Goal: Check status: Check status

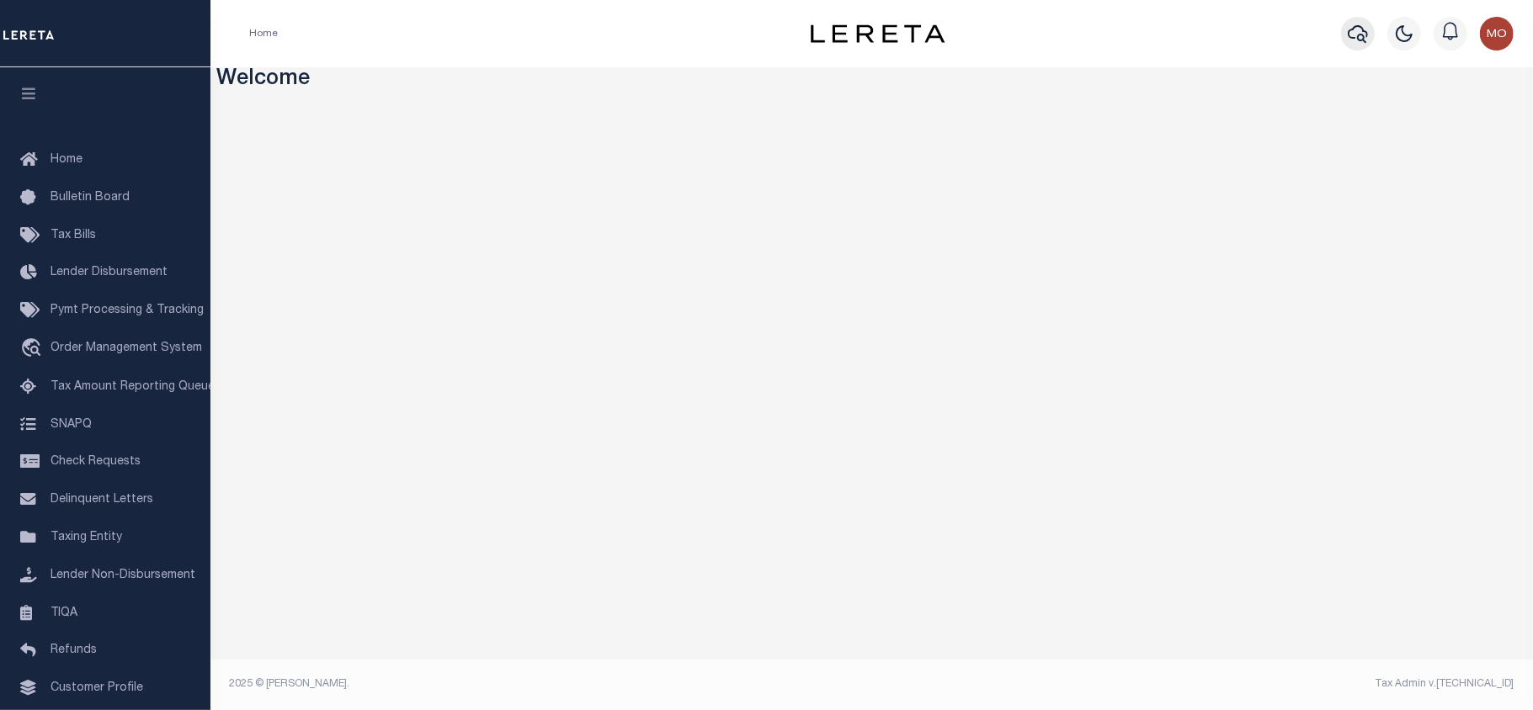
click at [1355, 28] on icon "button" at bounding box center [1357, 34] width 20 height 18
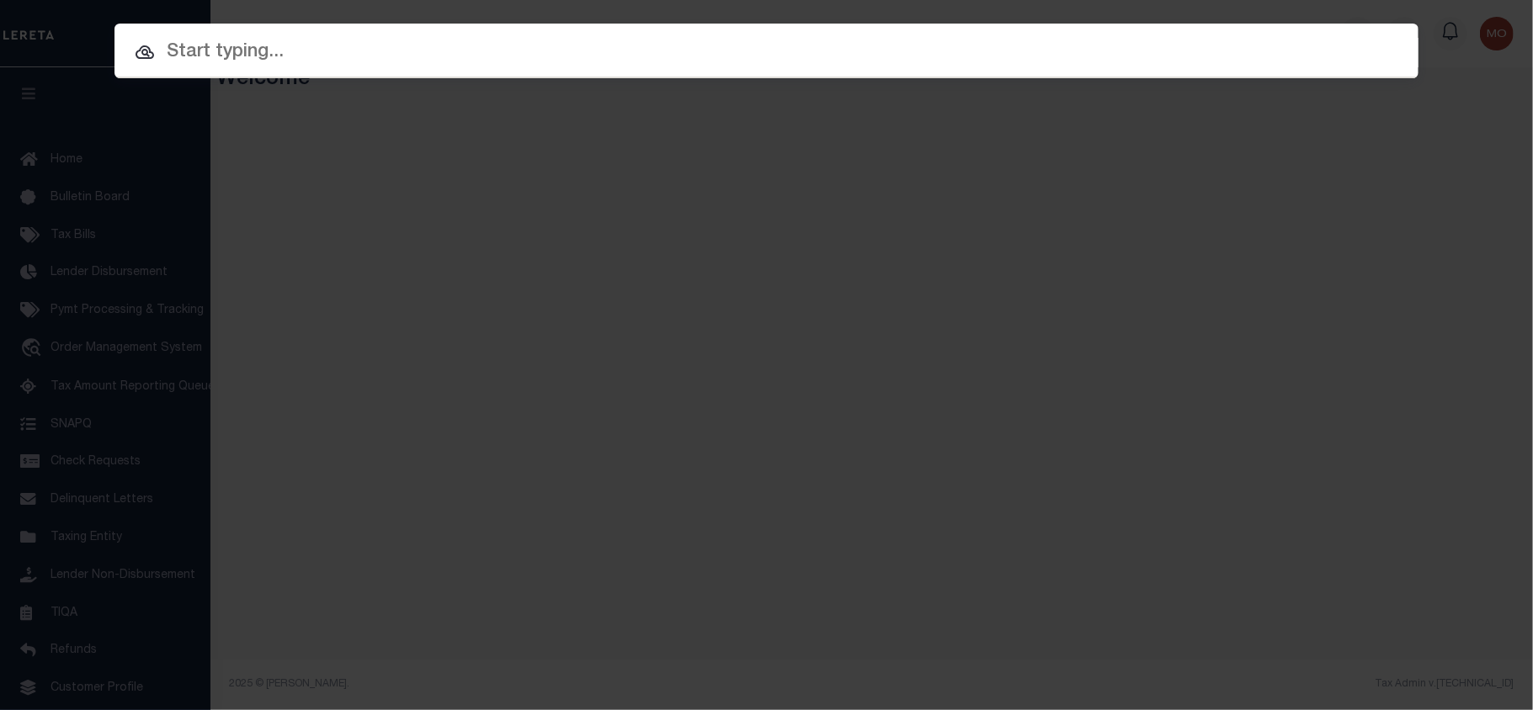
click at [263, 64] on input "text" at bounding box center [766, 52] width 1304 height 29
paste input "9042076390"
type input "9042076390"
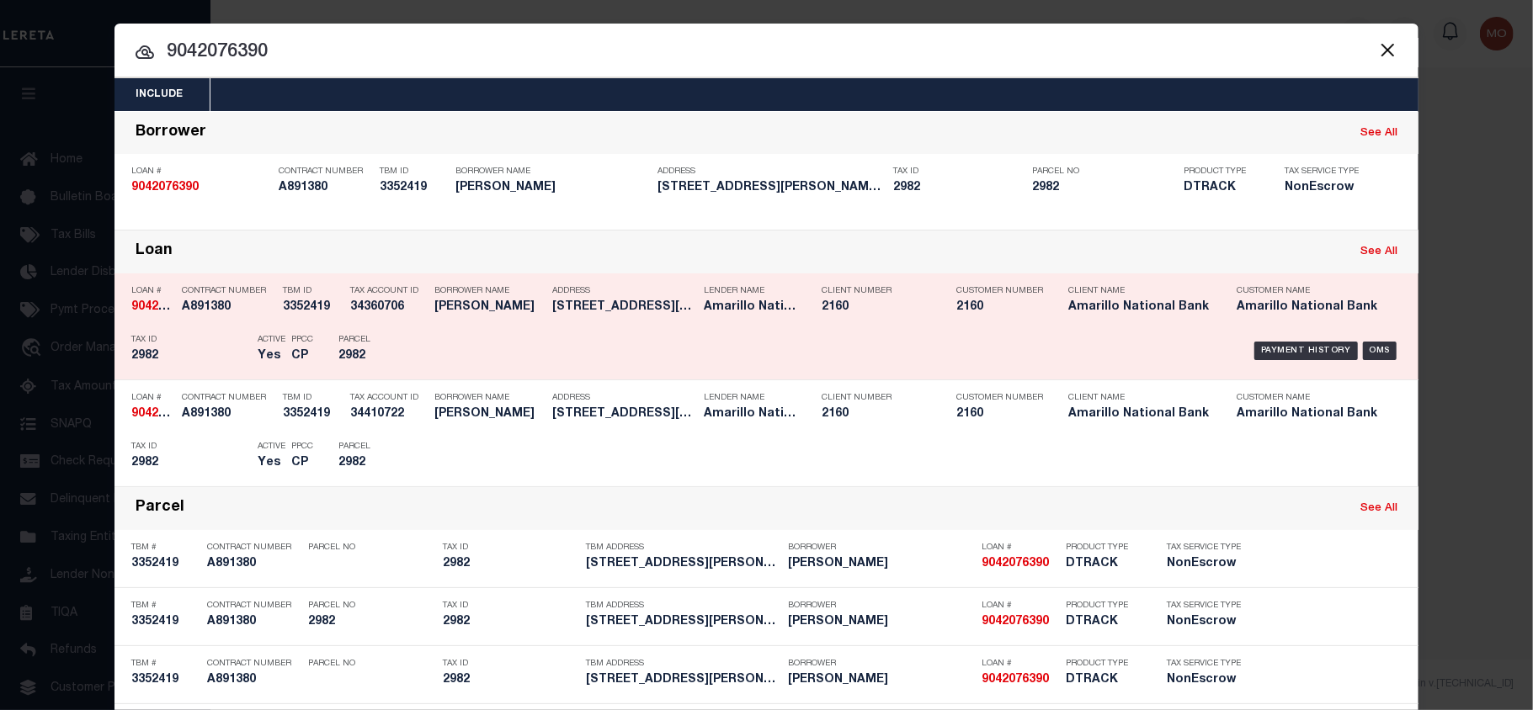
click at [258, 359] on h5 "Yes" at bounding box center [270, 356] width 25 height 14
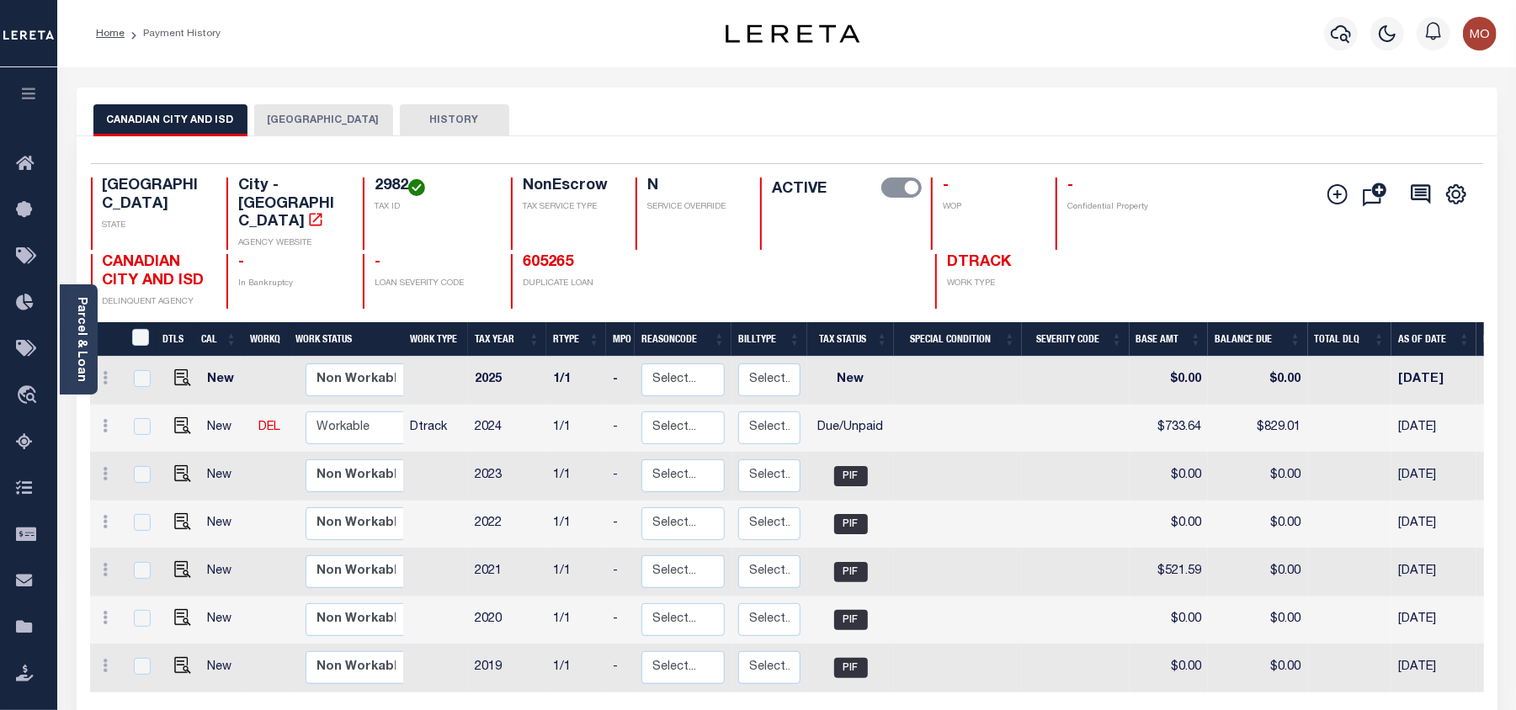
click at [300, 109] on button "[GEOGRAPHIC_DATA]" at bounding box center [323, 120] width 139 height 32
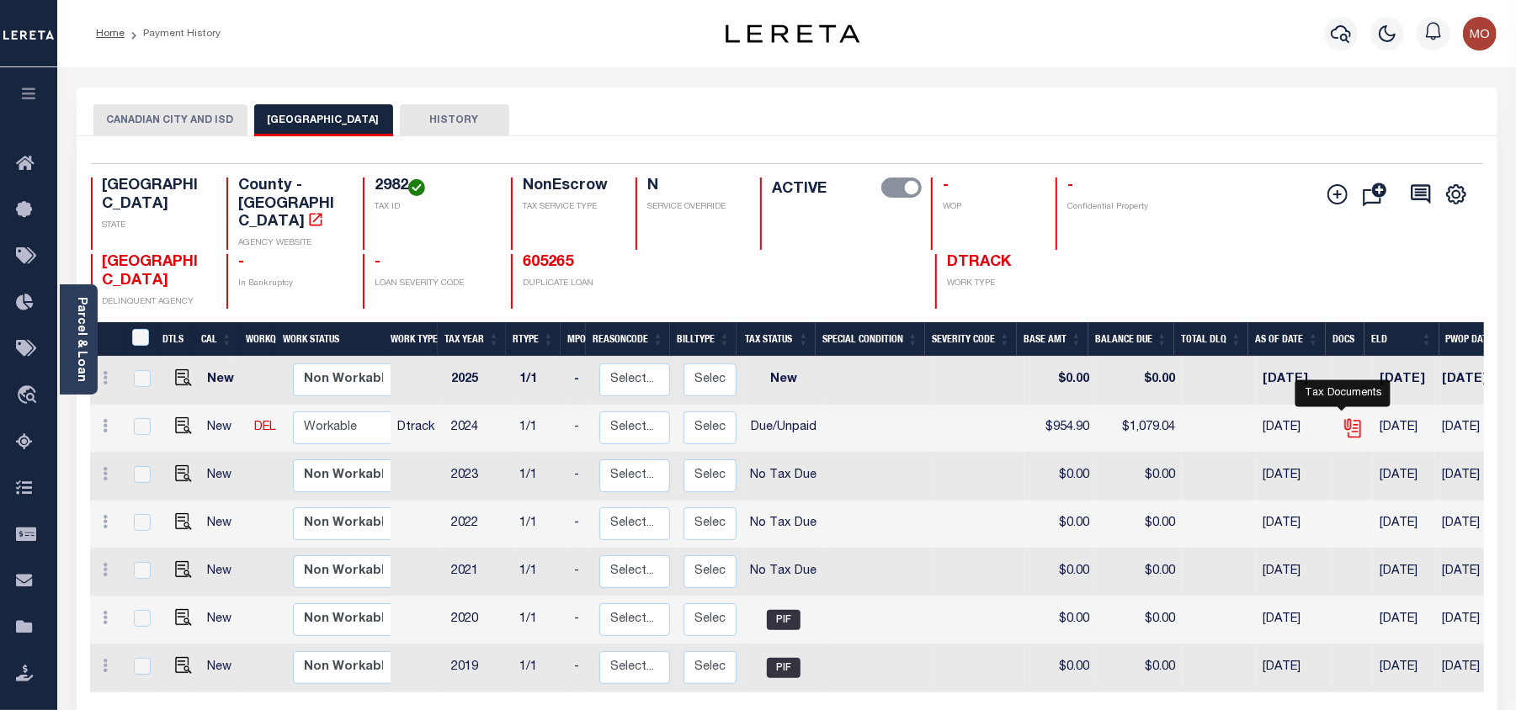
click at [1343, 417] on icon "" at bounding box center [1353, 428] width 22 height 22
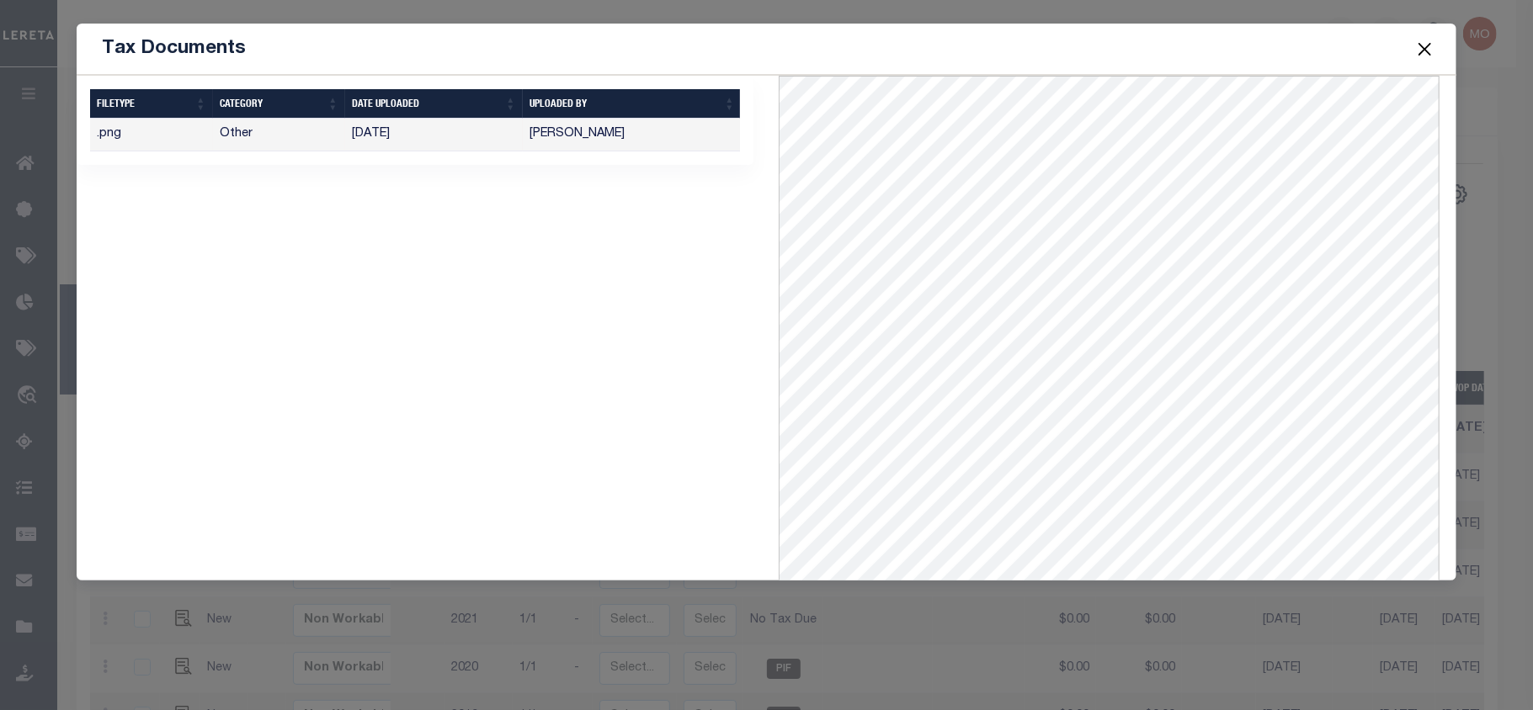
click at [1427, 45] on button "Close" at bounding box center [1425, 49] width 22 height 22
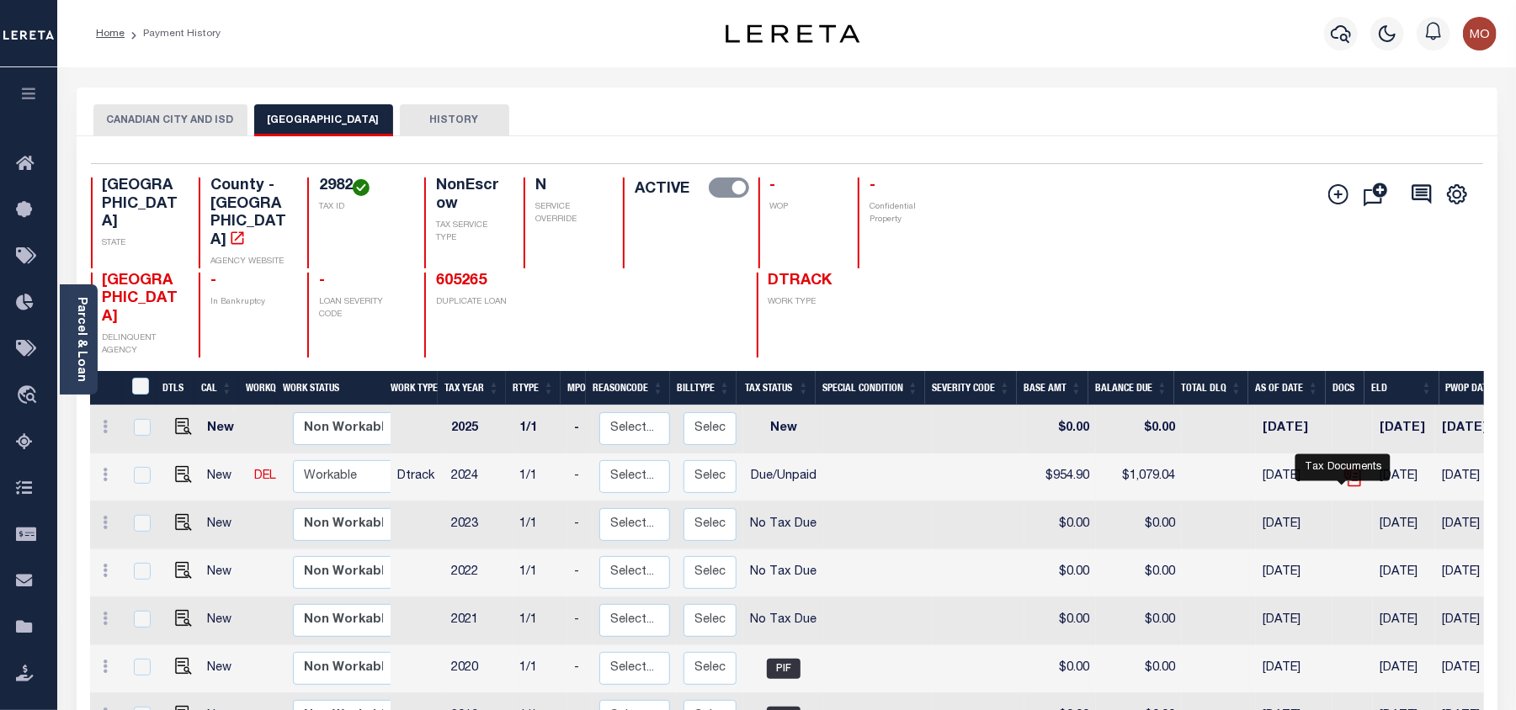
click at [1345, 481] on icon "" at bounding box center [1351, 474] width 13 height 13
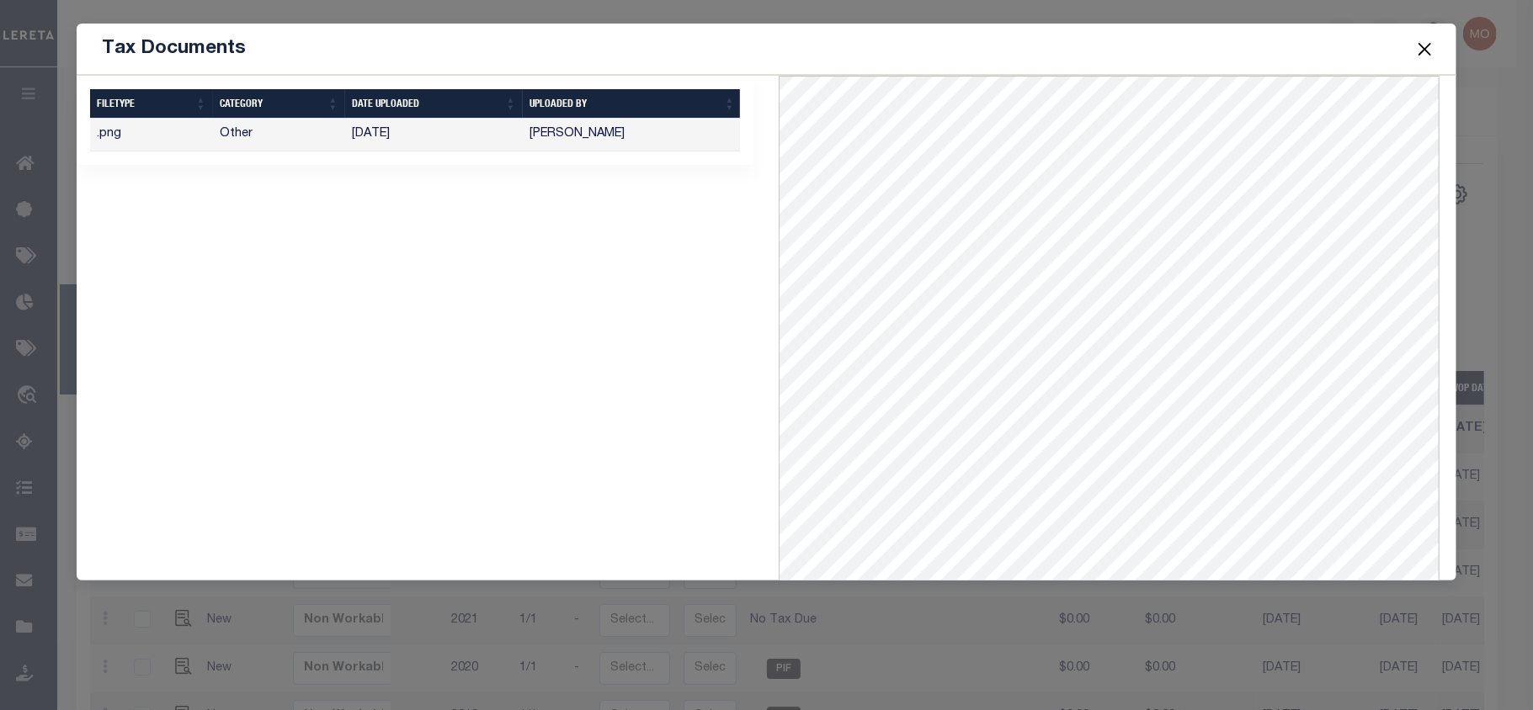
click at [1425, 47] on button "Close" at bounding box center [1425, 49] width 22 height 22
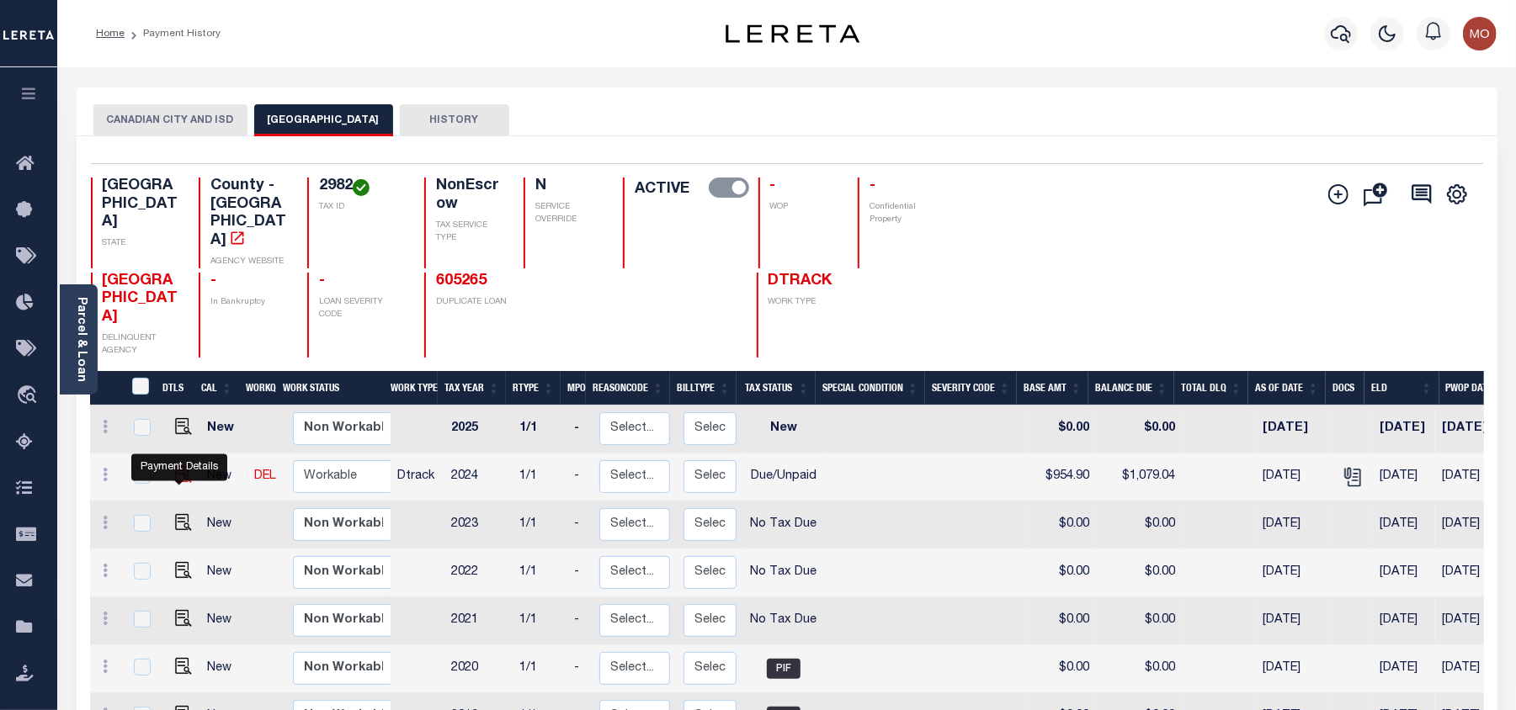
click at [178, 482] on img "" at bounding box center [183, 474] width 17 height 17
checkbox input "true"
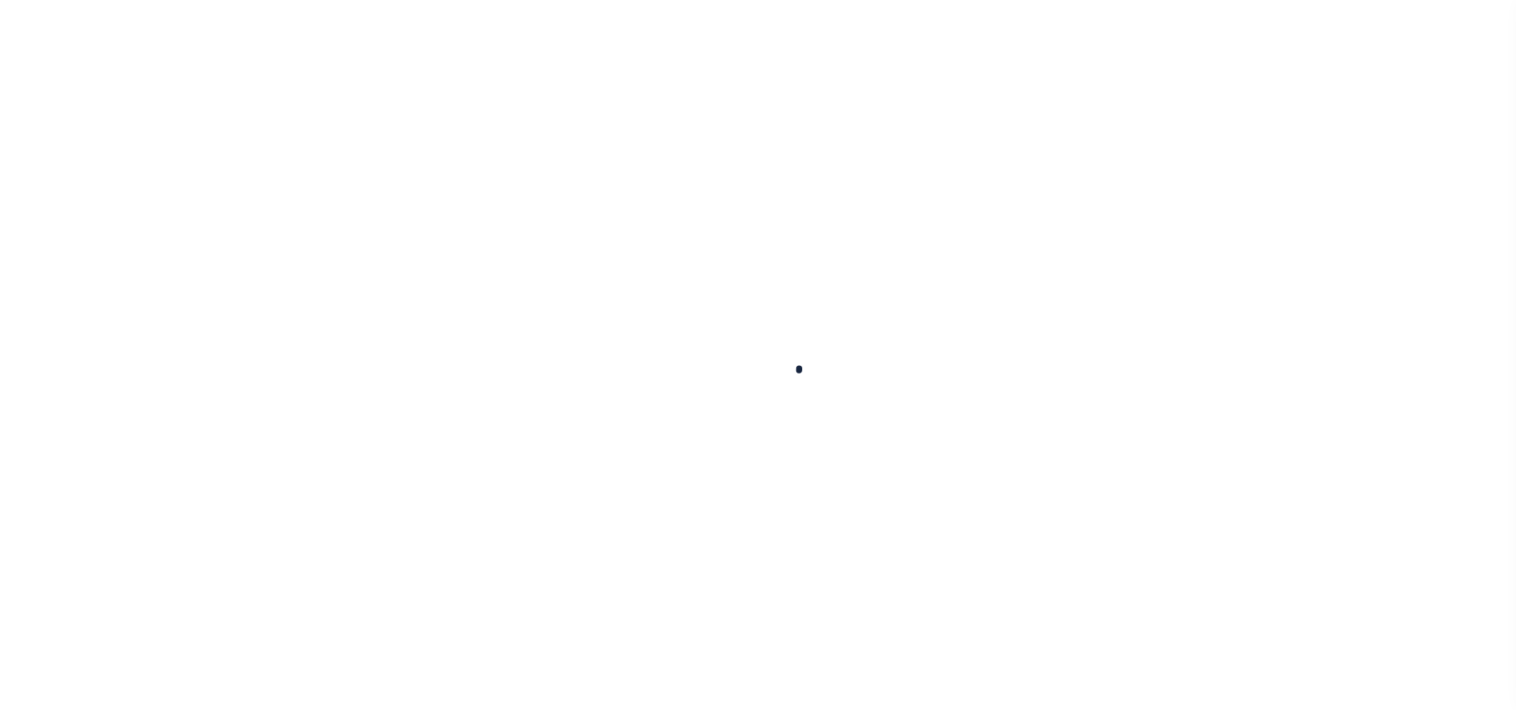
select select "DUE"
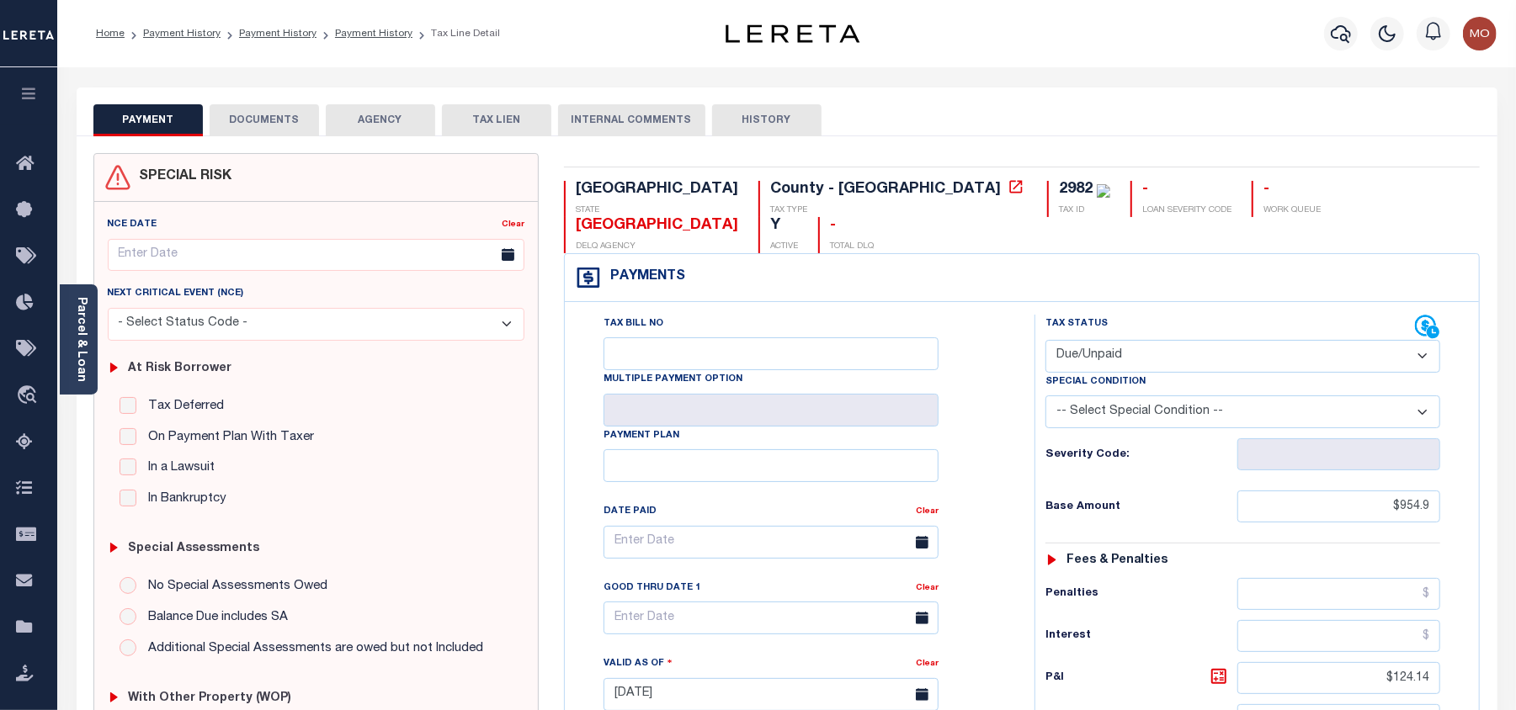
click at [1059, 192] on div "2982" at bounding box center [1076, 189] width 34 height 15
copy div "2982"
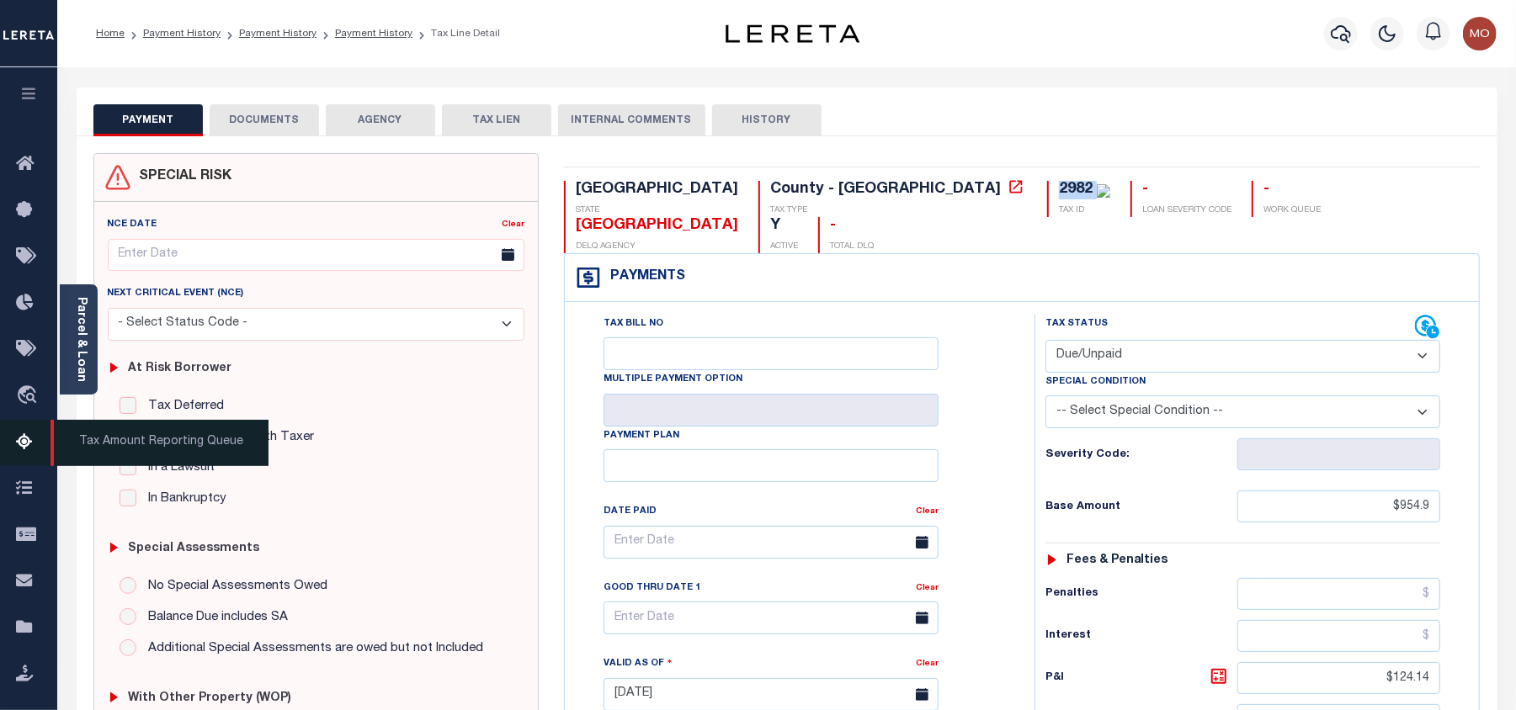
click at [19, 443] on icon at bounding box center [29, 443] width 27 height 21
